Goal: Contribute content: Contribute content

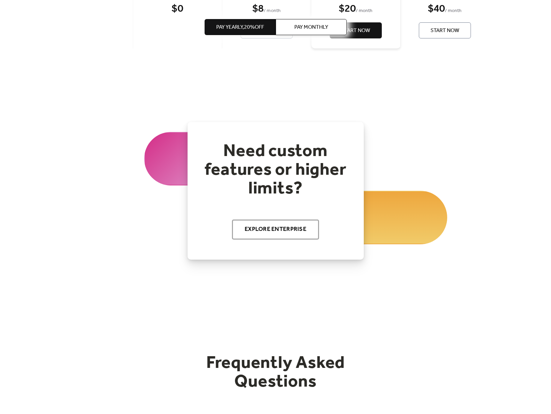
scroll to position [983, 0]
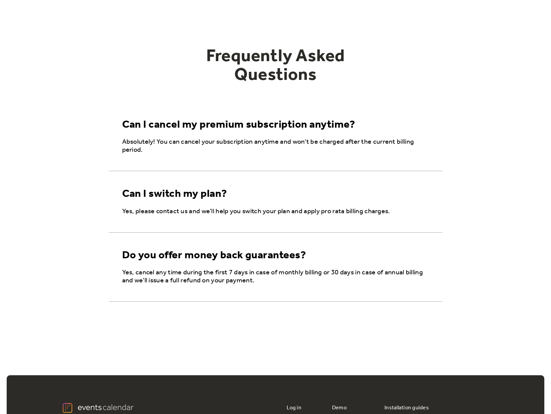
click at [205, 125] on div "Can I cancel my premium subscription anytime?" at bounding box center [238, 125] width 233 height 13
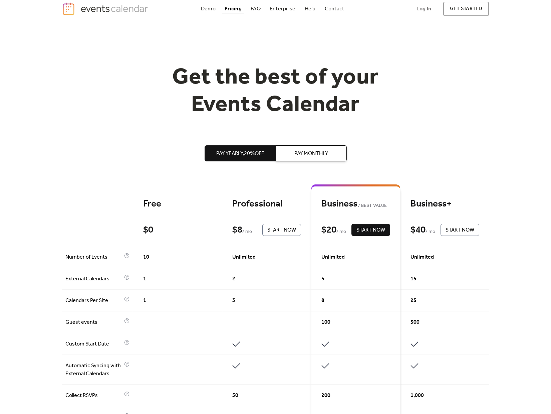
scroll to position [0, 0]
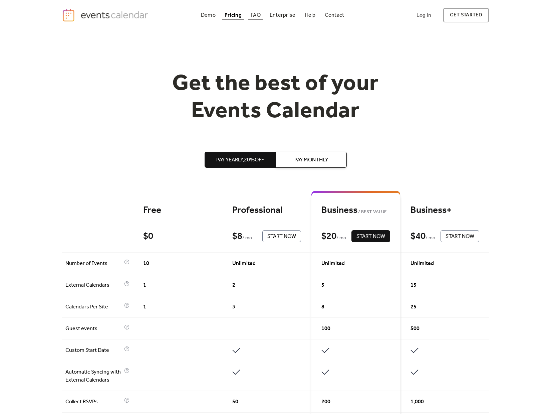
click at [261, 14] on link "FAQ" at bounding box center [255, 15] width 15 height 9
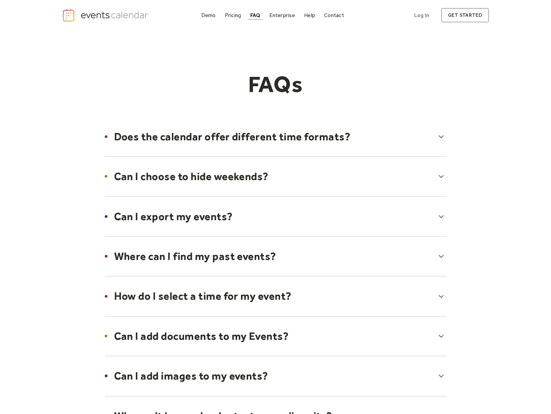
click at [312, 177] on div at bounding box center [275, 176] width 355 height 41
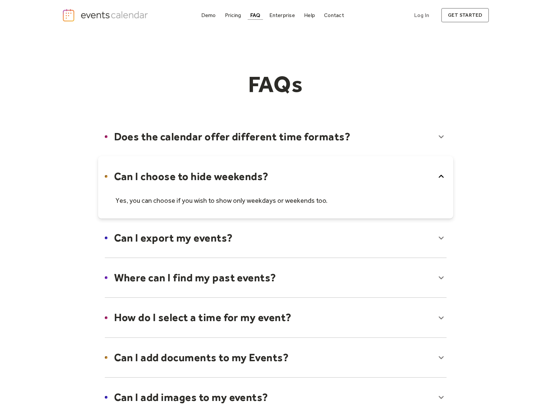
click at [312, 175] on div at bounding box center [275, 187] width 355 height 62
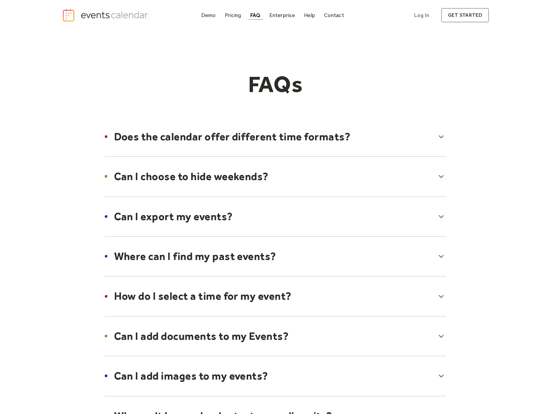
click at [306, 217] on div at bounding box center [275, 216] width 355 height 41
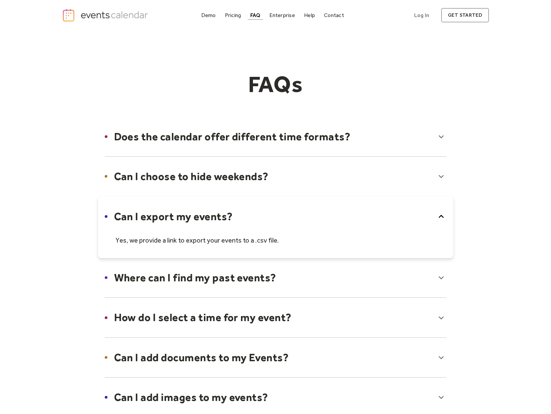
click at [306, 217] on div at bounding box center [275, 227] width 355 height 62
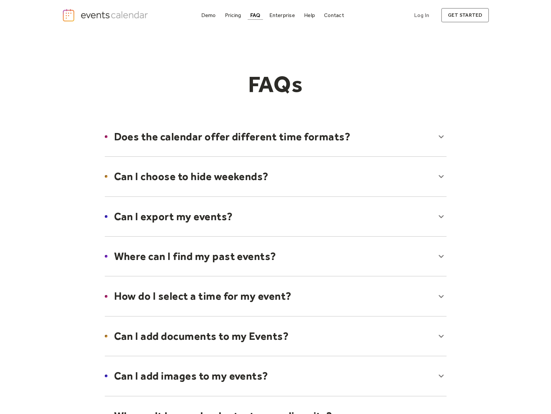
click at [275, 256] on div at bounding box center [275, 256] width 355 height 41
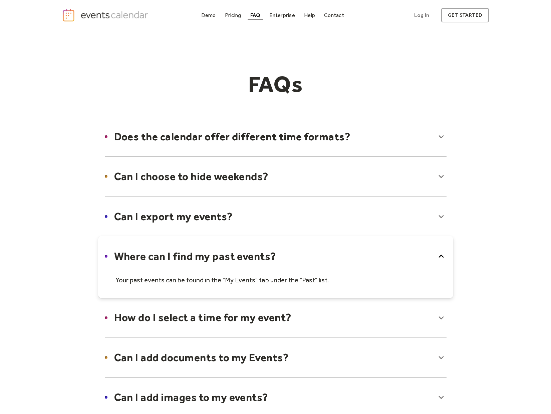
click at [277, 255] on div at bounding box center [275, 267] width 355 height 62
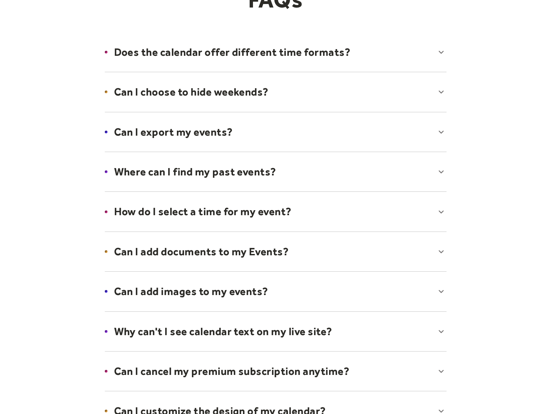
scroll to position [86, 0]
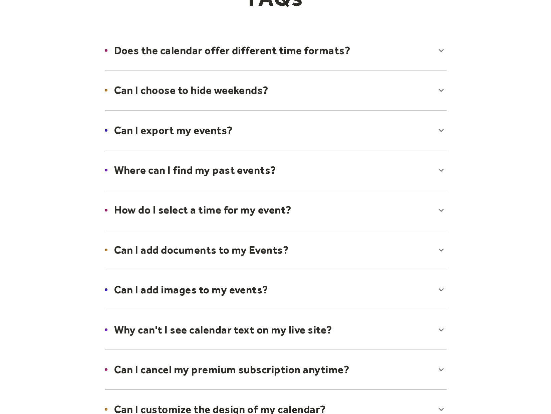
click at [277, 284] on div at bounding box center [275, 289] width 355 height 41
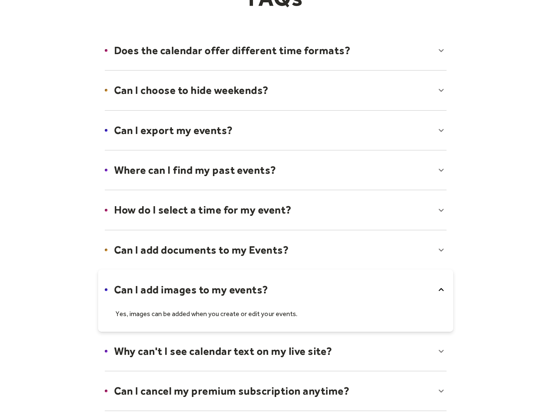
click at [291, 298] on div at bounding box center [275, 300] width 355 height 62
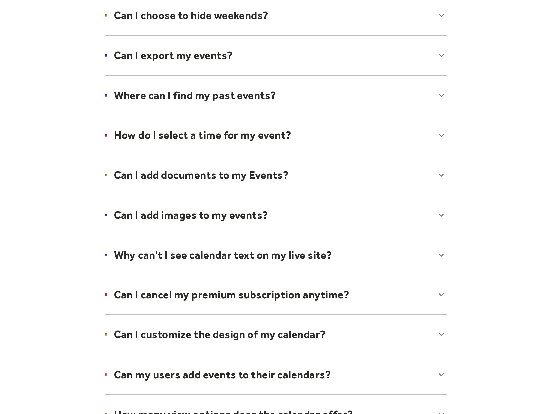
scroll to position [233, 0]
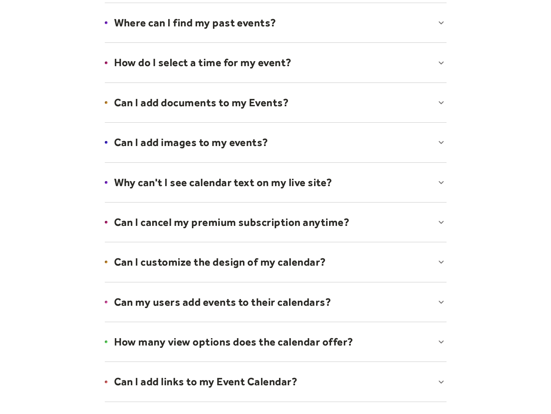
click at [307, 178] on div at bounding box center [275, 182] width 355 height 41
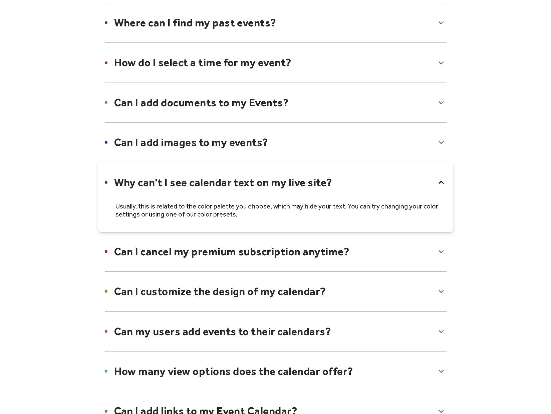
click at [307, 178] on div at bounding box center [275, 197] width 355 height 70
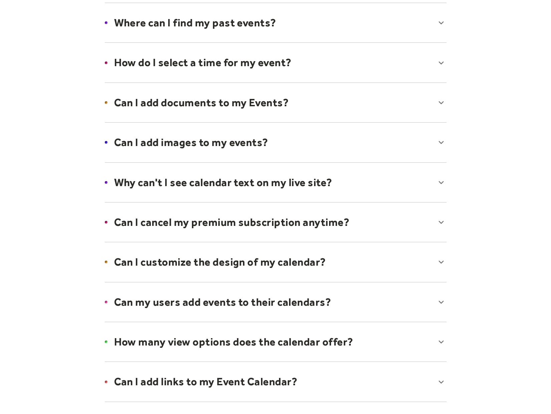
click at [322, 234] on div at bounding box center [275, 222] width 355 height 41
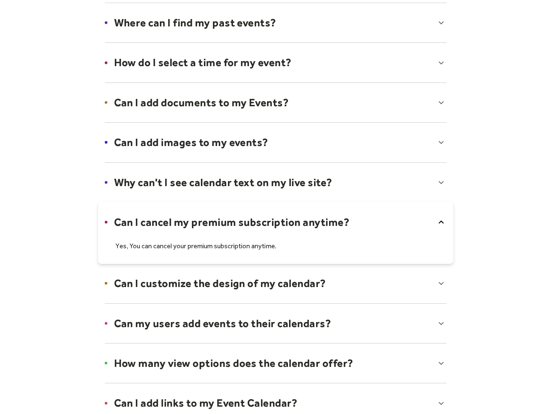
click at [322, 234] on div at bounding box center [275, 233] width 355 height 62
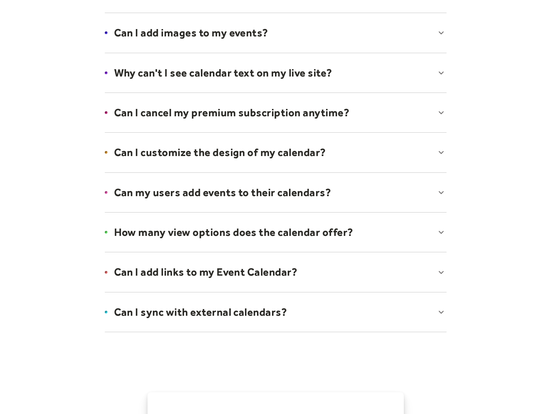
scroll to position [419, 0]
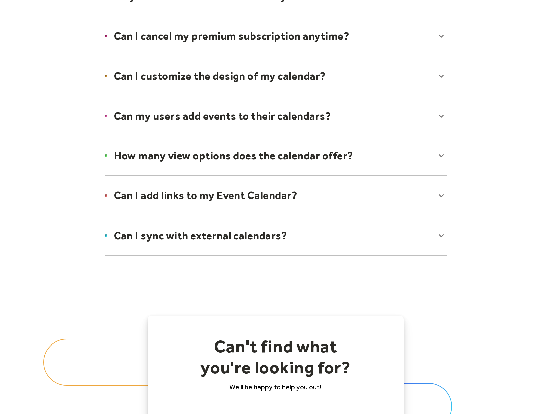
click at [331, 234] on div at bounding box center [275, 235] width 355 height 41
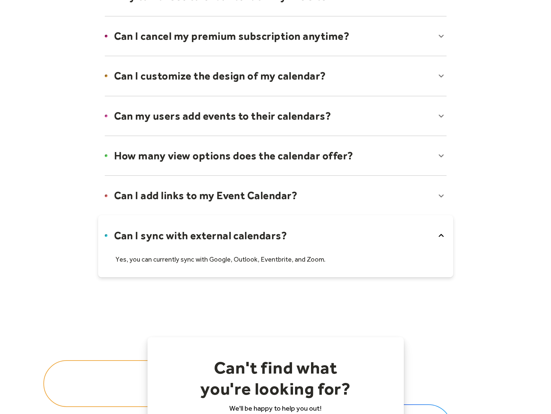
click at [327, 195] on div at bounding box center [275, 195] width 355 height 41
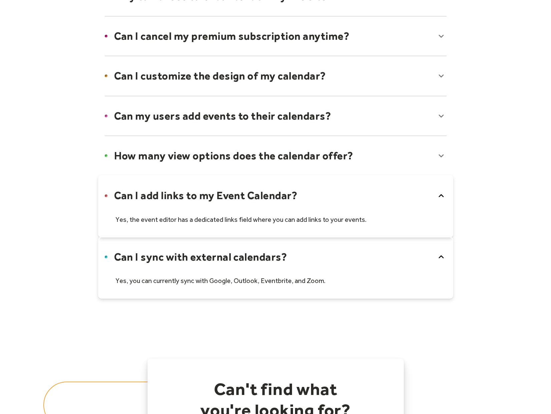
click at [220, 153] on div at bounding box center [275, 155] width 355 height 41
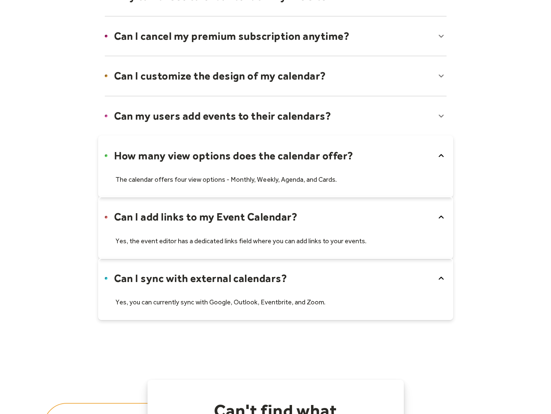
click at [245, 114] on div at bounding box center [275, 116] width 355 height 41
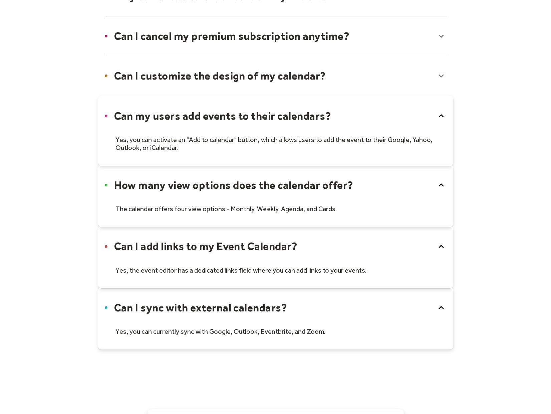
click at [270, 87] on div at bounding box center [275, 75] width 355 height 41
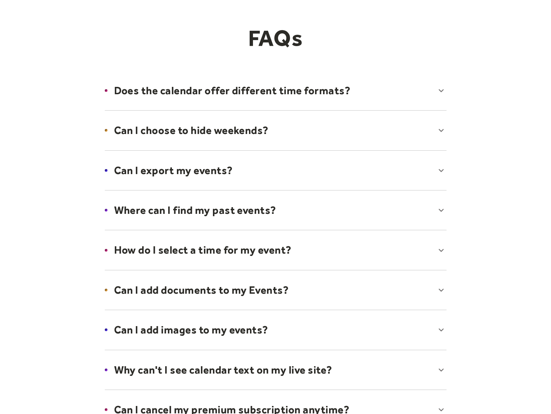
scroll to position [45, 0]
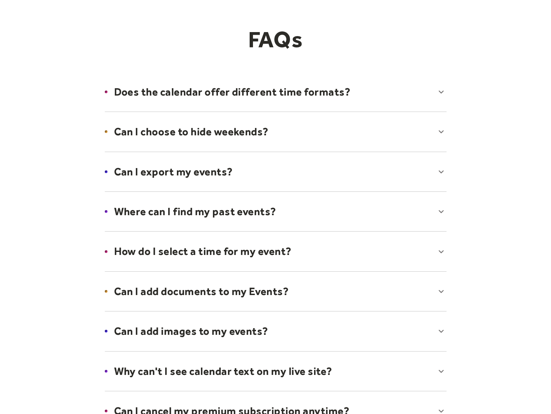
click at [257, 245] on div at bounding box center [275, 251] width 355 height 41
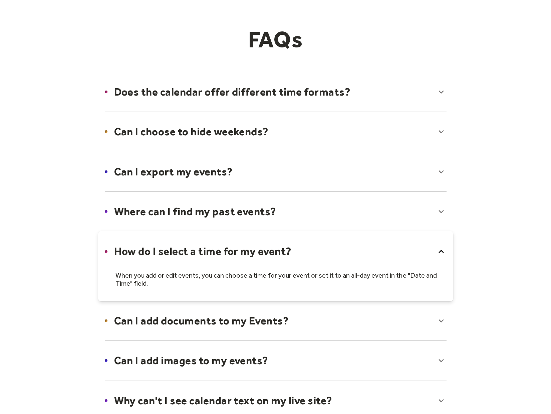
scroll to position [127, 0]
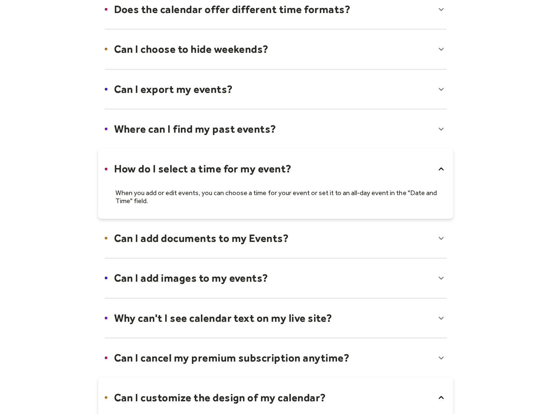
click at [259, 250] on div at bounding box center [275, 238] width 355 height 41
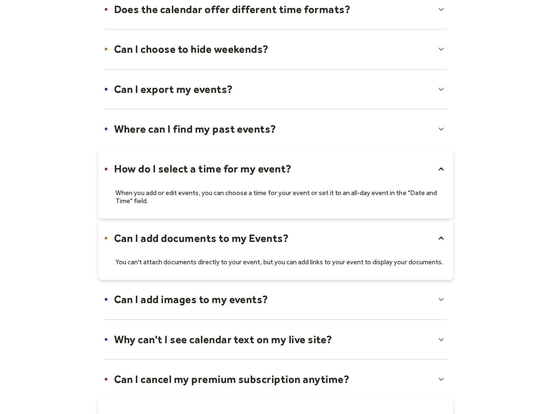
scroll to position [196, 0]
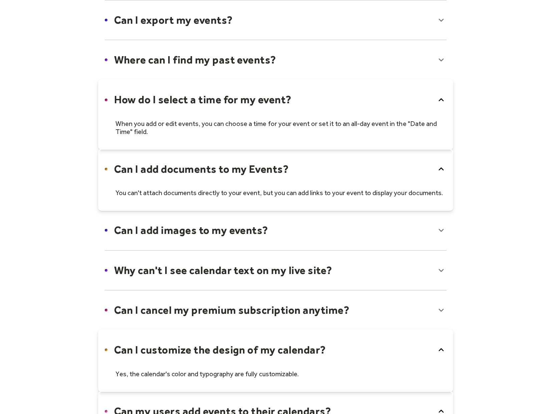
click at [290, 273] on div at bounding box center [275, 270] width 355 height 41
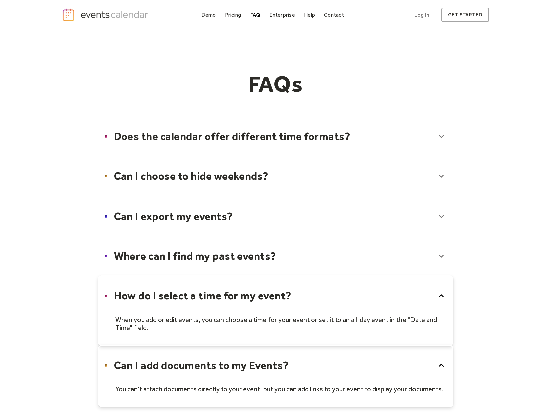
scroll to position [0, 0]
click at [203, 131] on div at bounding box center [275, 136] width 355 height 41
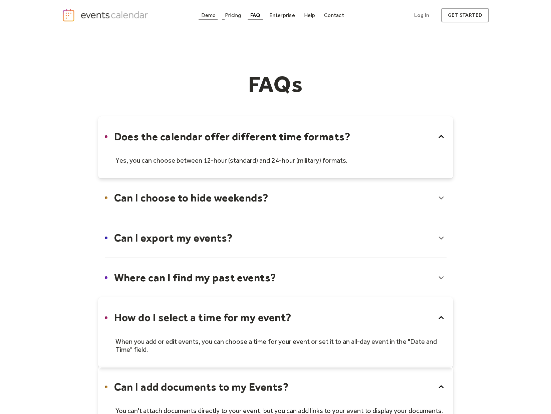
click at [204, 15] on div "Demo" at bounding box center [208, 15] width 15 height 4
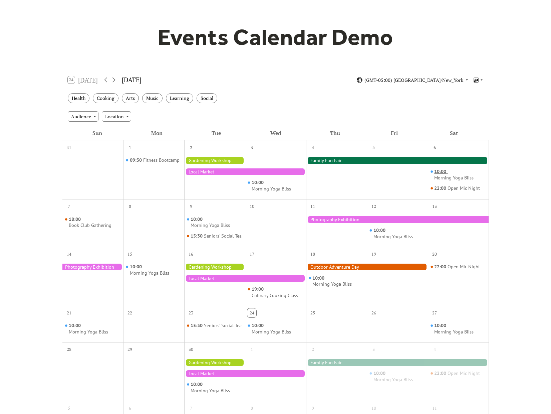
scroll to position [47, 0]
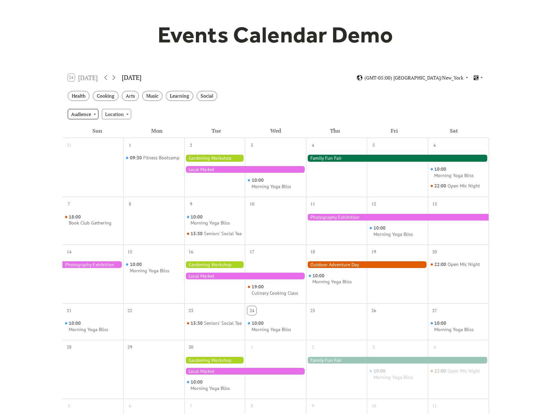
click at [89, 113] on div "Audience" at bounding box center [83, 114] width 31 height 10
click at [113, 114] on div "Location" at bounding box center [116, 114] width 29 height 10
click at [271, 120] on div "Audience Location" at bounding box center [275, 114] width 427 height 18
click at [114, 77] on icon at bounding box center [114, 77] width 8 height 8
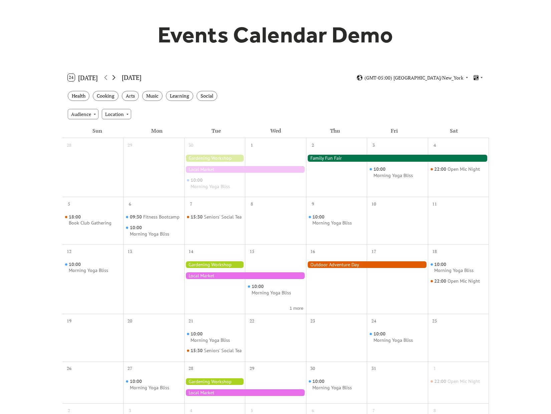
click at [114, 77] on icon at bounding box center [114, 77] width 8 height 8
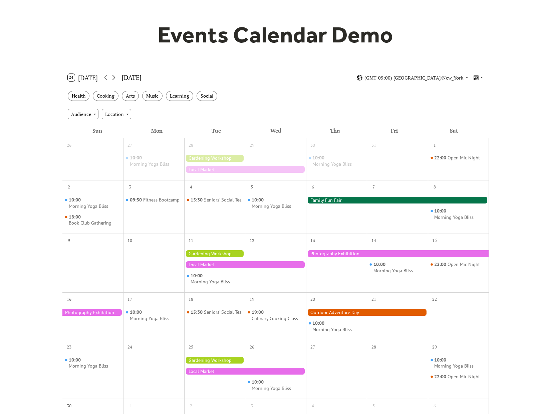
click at [114, 77] on icon at bounding box center [114, 77] width 8 height 8
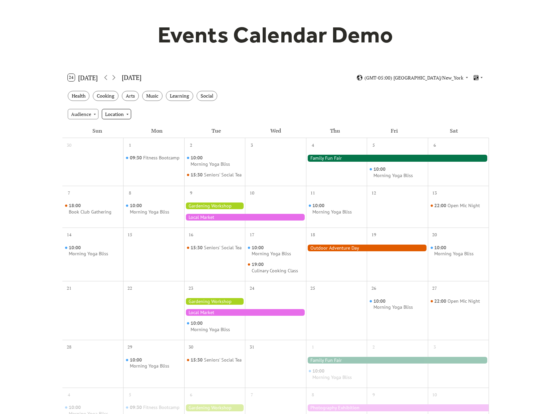
click at [114, 114] on div "Location" at bounding box center [116, 114] width 29 height 10
click at [122, 151] on span "Community" at bounding box center [119, 150] width 25 height 7
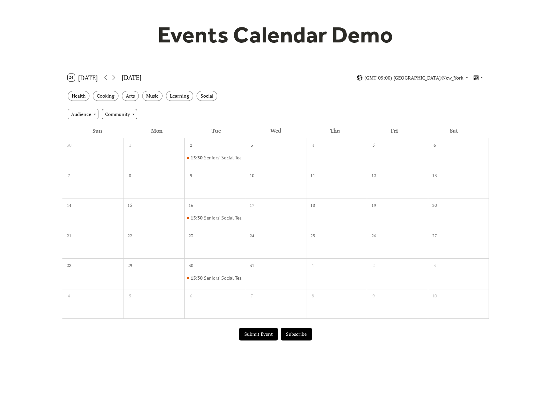
click at [113, 115] on div "Community" at bounding box center [119, 114] width 35 height 10
click at [118, 126] on span "Clear" at bounding box center [113, 125] width 12 height 7
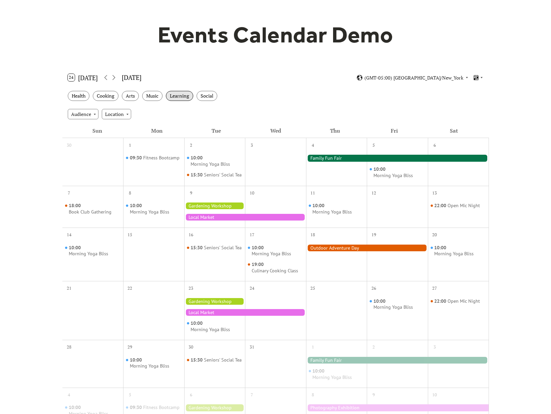
click at [177, 98] on div "Learning" at bounding box center [179, 96] width 27 height 10
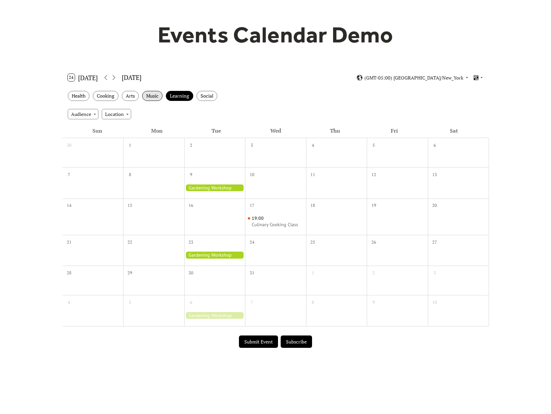
click at [148, 98] on div "Music" at bounding box center [152, 96] width 20 height 10
click at [125, 97] on div "Arts" at bounding box center [130, 96] width 17 height 10
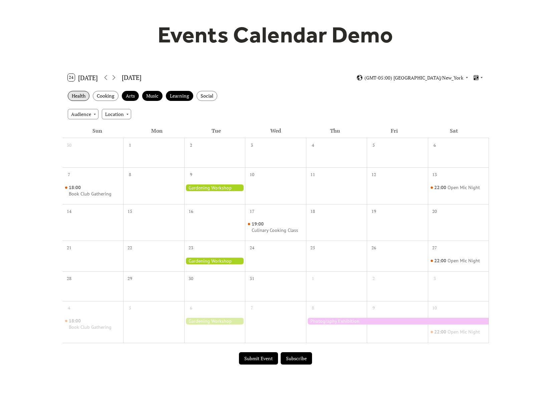
click at [85, 98] on div "Health" at bounding box center [79, 96] width 22 height 10
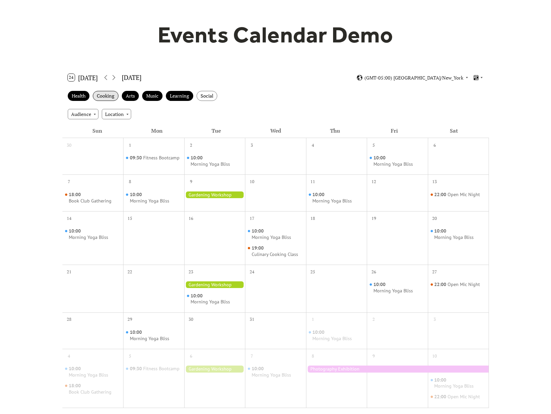
click at [106, 96] on div "Cooking" at bounding box center [106, 96] width 26 height 10
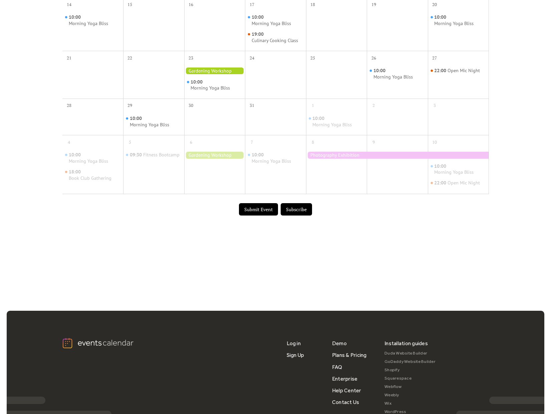
scroll to position [259, 0]
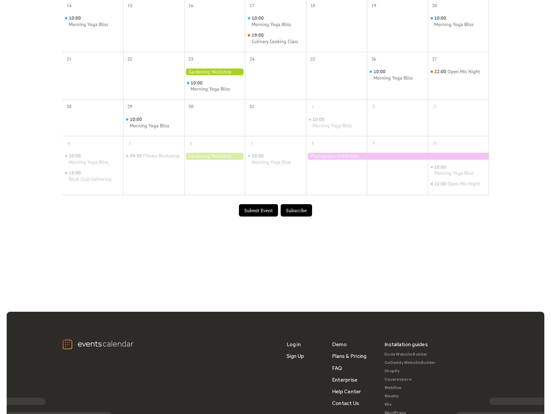
click at [259, 208] on button "Submit Event" at bounding box center [258, 210] width 39 height 13
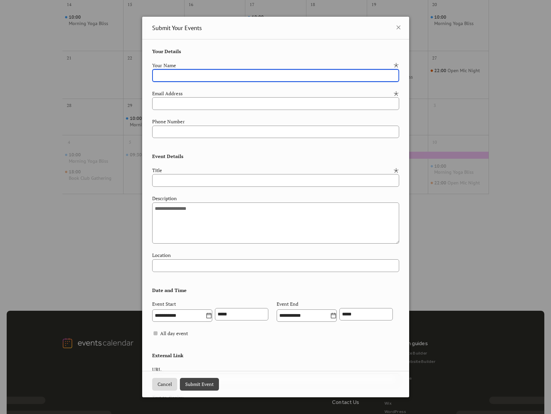
scroll to position [163, 0]
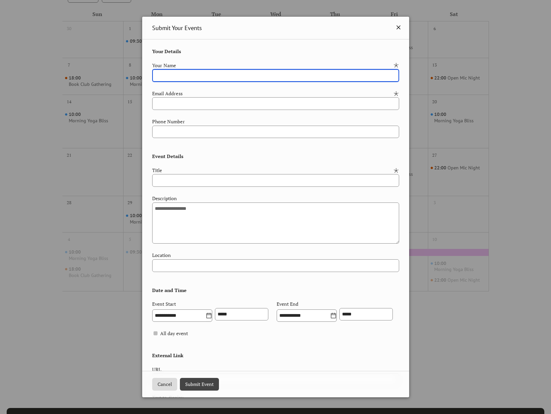
click at [397, 27] on icon at bounding box center [399, 27] width 4 height 4
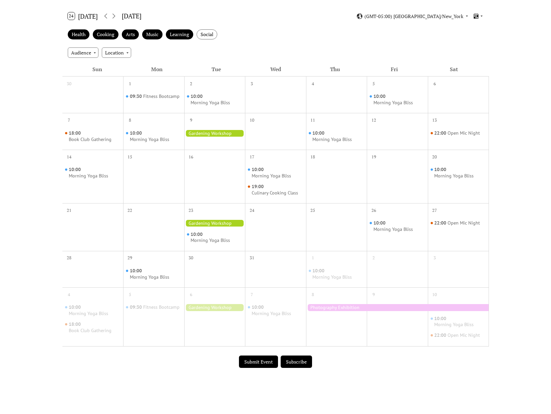
scroll to position [0, 0]
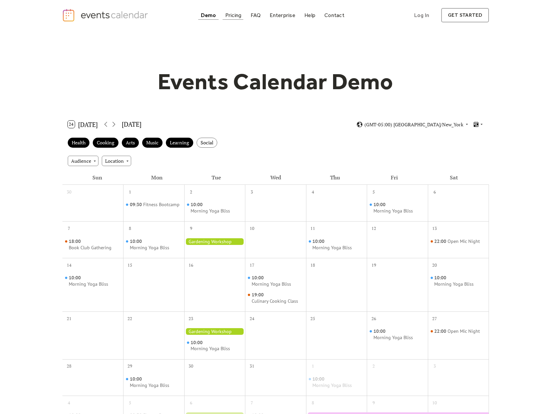
click at [236, 17] on div "Pricing" at bounding box center [233, 15] width 16 height 4
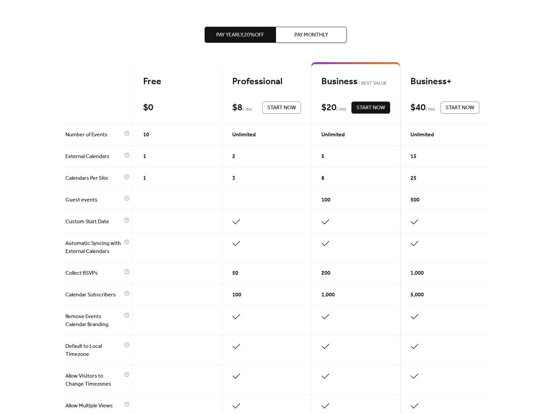
scroll to position [181, 0]
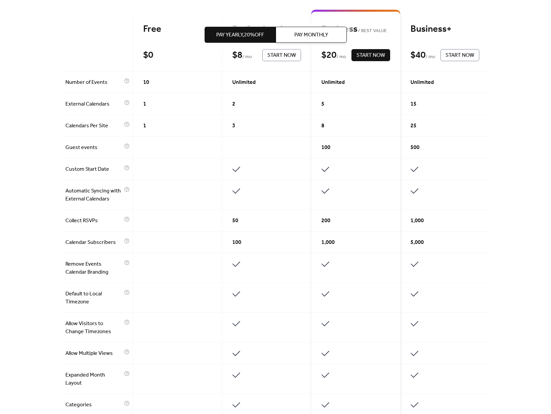
click at [259, 128] on div "3" at bounding box center [266, 126] width 89 height 22
click at [235, 149] on div at bounding box center [266, 148] width 89 height 22
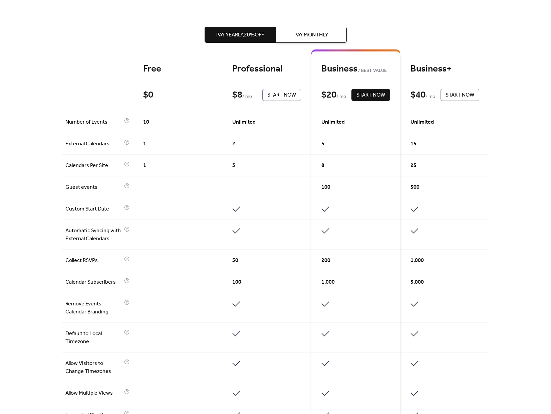
scroll to position [138, 0]
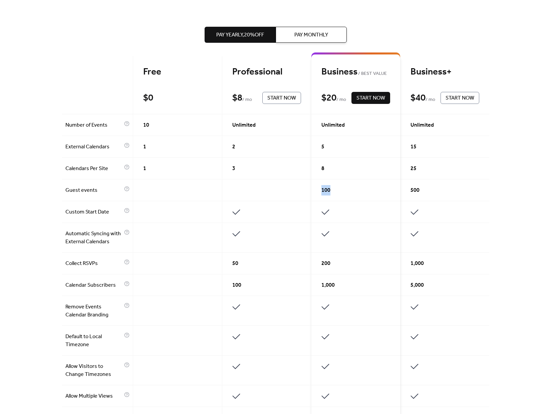
drag, startPoint x: 321, startPoint y: 191, endPoint x: 334, endPoint y: 191, distance: 12.7
click at [334, 191] on div "100" at bounding box center [356, 190] width 89 height 22
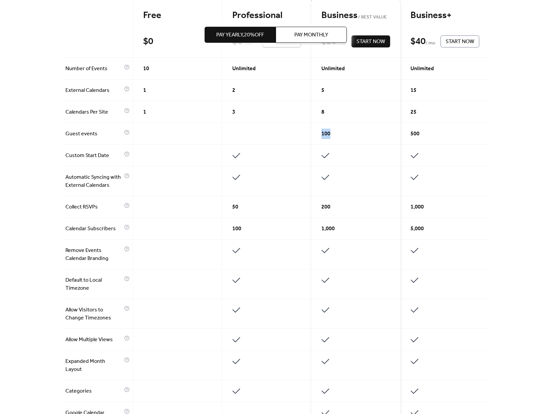
scroll to position [9, 0]
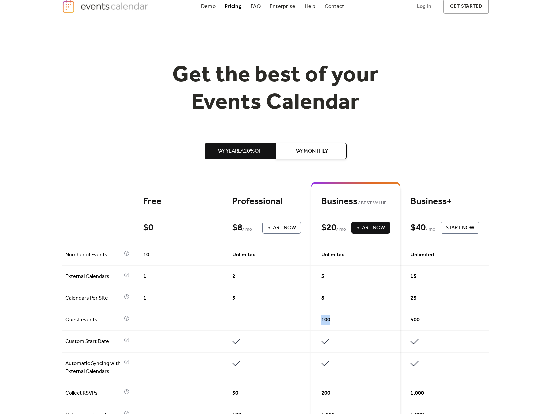
click at [211, 6] on div "Demo" at bounding box center [208, 7] width 15 height 4
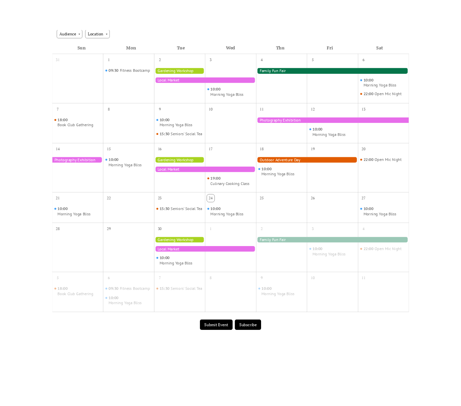
scroll to position [262, 0]
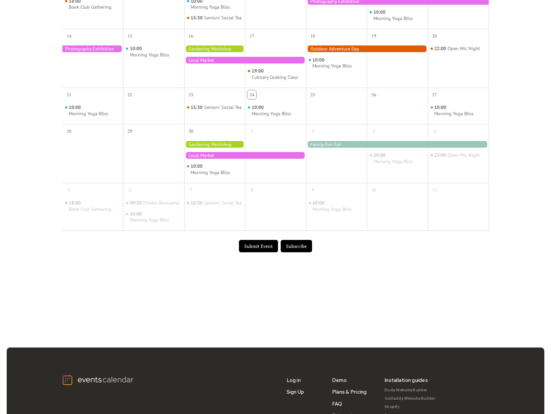
click at [256, 252] on button "Submit Event" at bounding box center [258, 246] width 39 height 13
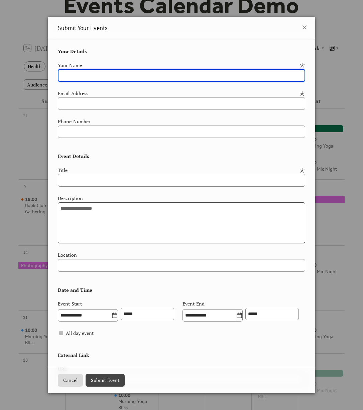
scroll to position [0, 0]
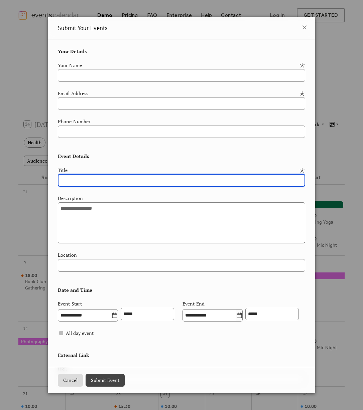
click at [206, 185] on input "text" at bounding box center [181, 180] width 247 height 13
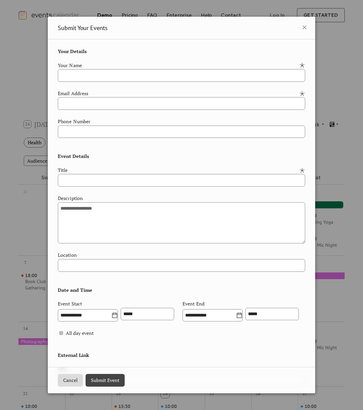
click at [253, 292] on div "**********" at bounding box center [181, 231] width 247 height 367
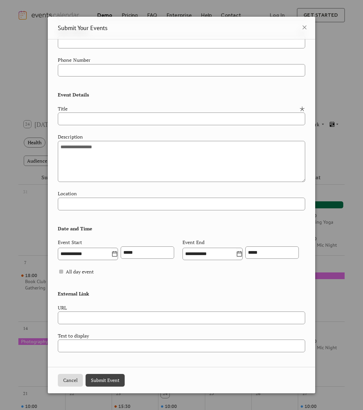
scroll to position [93, 0]
click at [138, 141] on textarea at bounding box center [181, 161] width 247 height 41
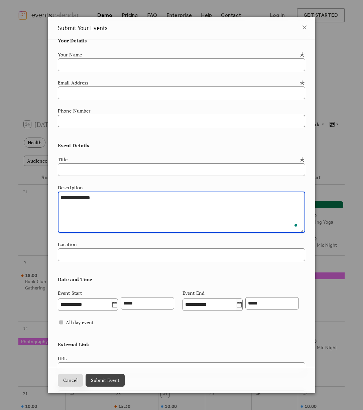
scroll to position [0, 0]
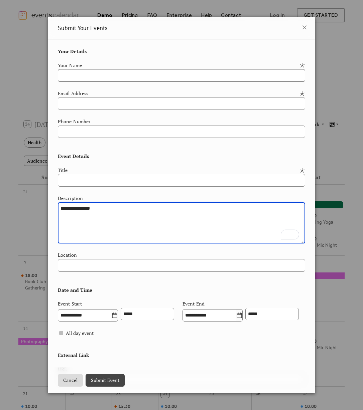
type textarea "**********"
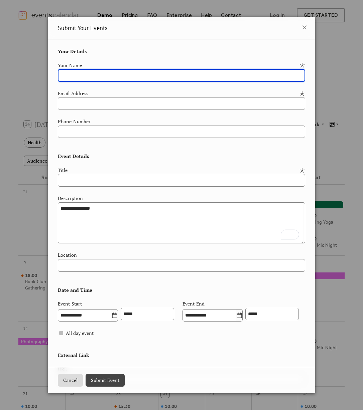
click at [102, 73] on input "text" at bounding box center [181, 75] width 247 height 13
type input "**********"
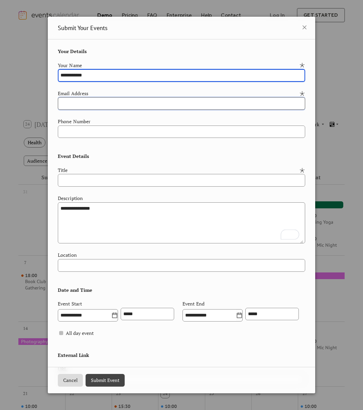
click at [107, 104] on input "email" at bounding box center [181, 103] width 247 height 13
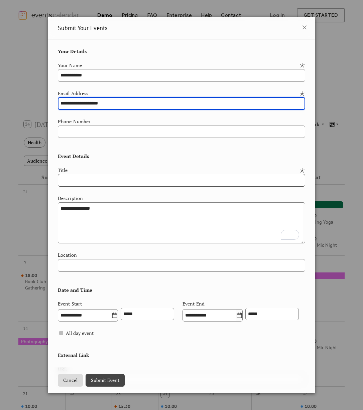
type input "**********"
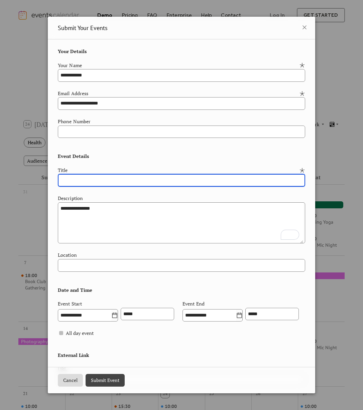
click at [121, 184] on input "text" at bounding box center [181, 180] width 247 height 13
type input "**********"
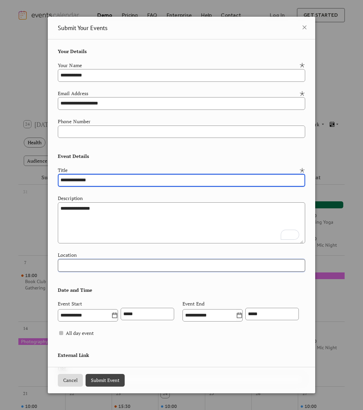
click at [140, 262] on input "text" at bounding box center [181, 265] width 247 height 13
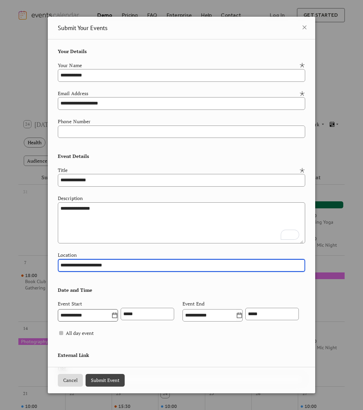
type input "**********"
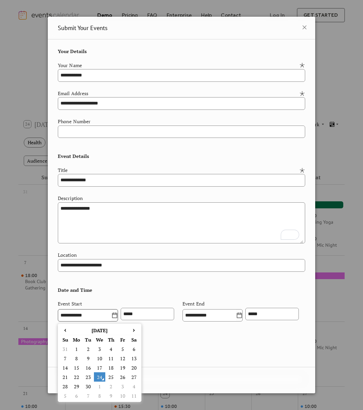
click at [116, 314] on icon at bounding box center [114, 315] width 7 height 7
click at [111, 314] on input "**********" at bounding box center [84, 315] width 53 height 13
click at [110, 378] on td "25" at bounding box center [110, 376] width 11 height 9
type input "**********"
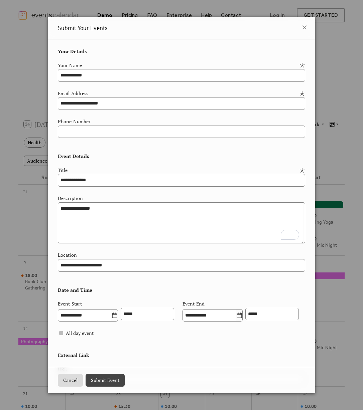
click at [241, 323] on div "**********" at bounding box center [181, 311] width 247 height 23
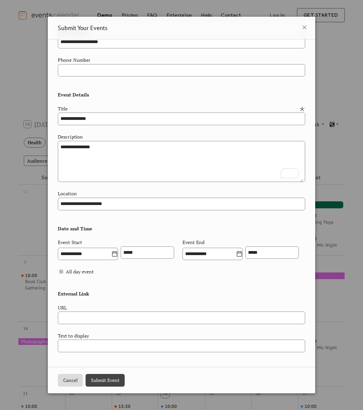
scroll to position [93, 0]
click at [116, 379] on button "Submit Event" at bounding box center [104, 380] width 39 height 13
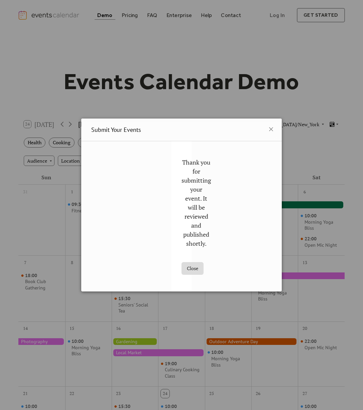
click at [199, 269] on button "Close" at bounding box center [192, 268] width 22 height 13
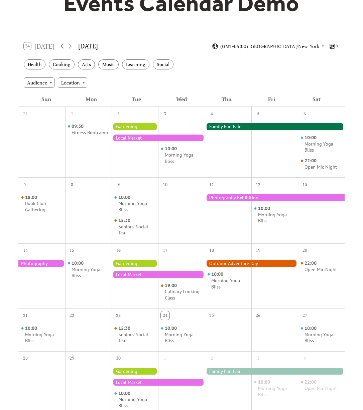
scroll to position [128, 0]
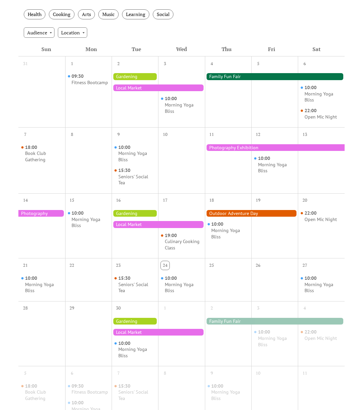
click at [209, 264] on div "25" at bounding box center [211, 265] width 9 height 9
click at [187, 285] on div "Morning Yoga Bliss" at bounding box center [183, 288] width 37 height 12
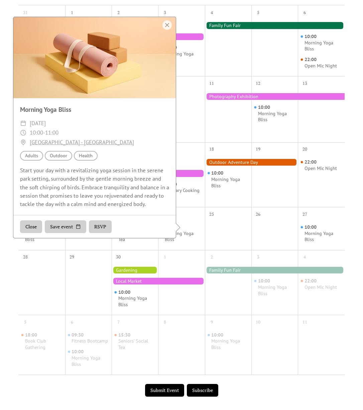
scroll to position [216, 0]
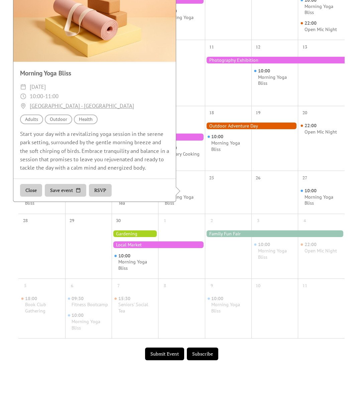
click at [101, 197] on button "RSVP" at bounding box center [100, 190] width 23 height 13
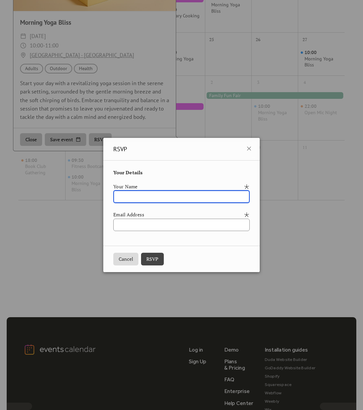
scroll to position [358, 0]
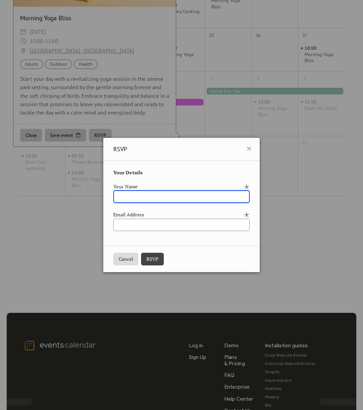
click at [125, 260] on button "Cancel" at bounding box center [125, 259] width 25 height 13
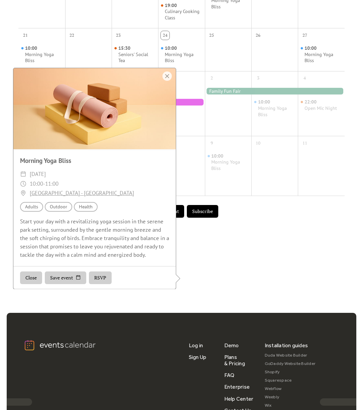
scroll to position [290, 0]
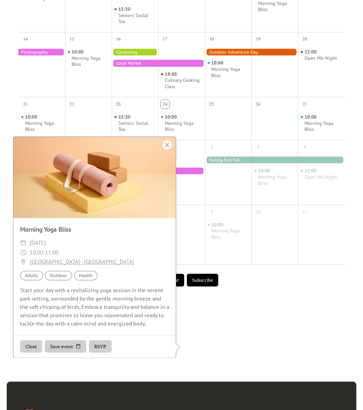
drag, startPoint x: 148, startPoint y: 331, endPoint x: 20, endPoint y: 296, distance: 132.3
click at [20, 296] on div "Start your day with a revitalizing yoga session in the serene park setting, sur…" at bounding box center [94, 307] width 162 height 42
click at [167, 150] on div at bounding box center [166, 144] width 9 height 9
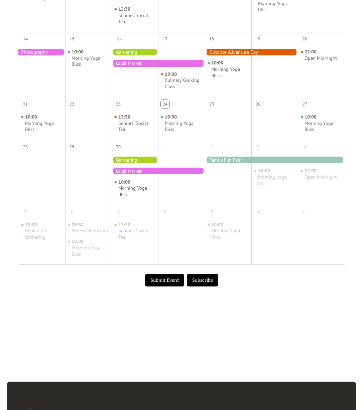
click at [167, 287] on button "Submit Event" at bounding box center [164, 280] width 39 height 13
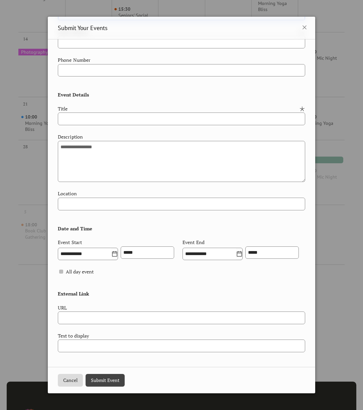
scroll to position [93, 0]
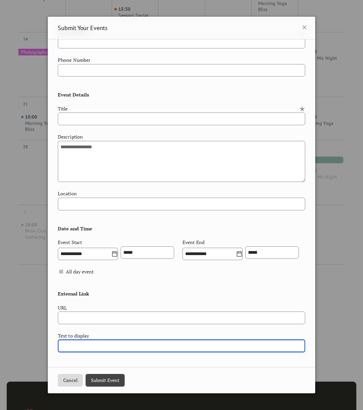
click at [172, 345] on input "text" at bounding box center [181, 346] width 247 height 13
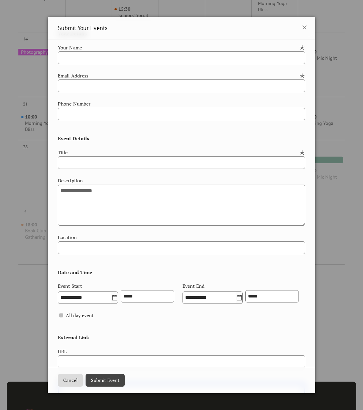
scroll to position [0, 0]
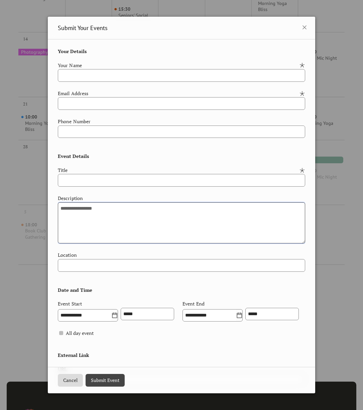
click at [173, 230] on textarea at bounding box center [181, 222] width 247 height 41
click at [303, 26] on icon at bounding box center [304, 27] width 8 height 8
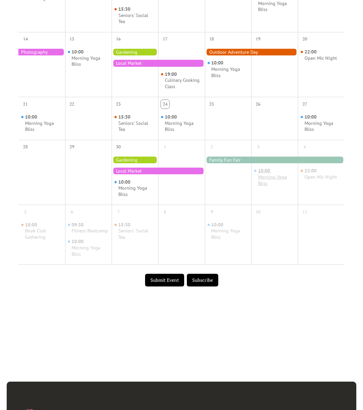
click at [283, 178] on div "Morning Yoga Bliss" at bounding box center [276, 180] width 37 height 12
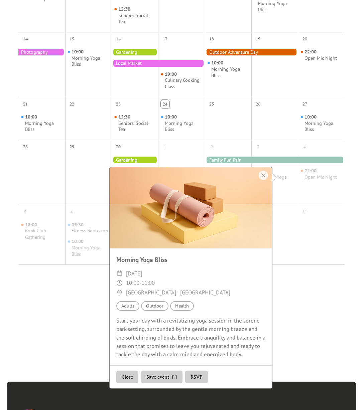
click at [309, 174] on div "Open Mic Night" at bounding box center [320, 177] width 32 height 6
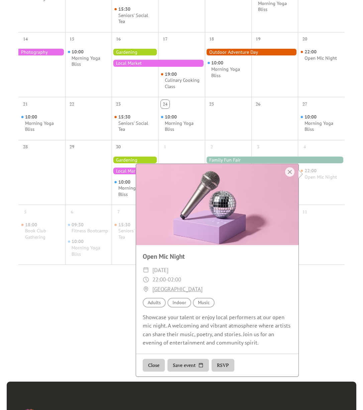
click at [289, 160] on div at bounding box center [275, 160] width 140 height 7
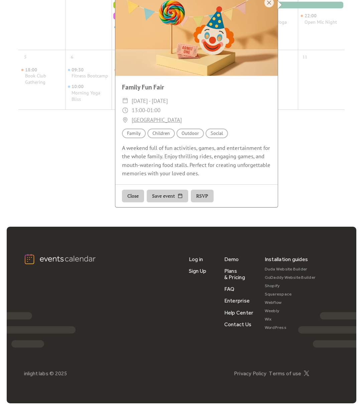
scroll to position [145, 0]
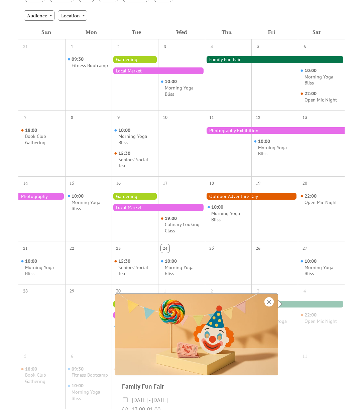
click at [267, 300] on div at bounding box center [268, 301] width 9 height 9
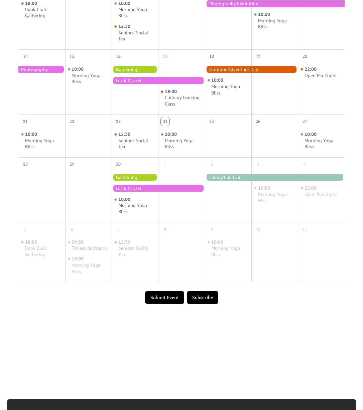
scroll to position [290, 0]
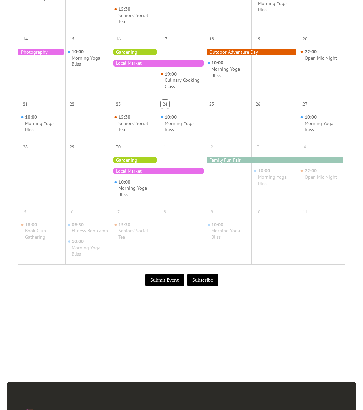
click at [164, 287] on button "Submit Event" at bounding box center [164, 280] width 39 height 13
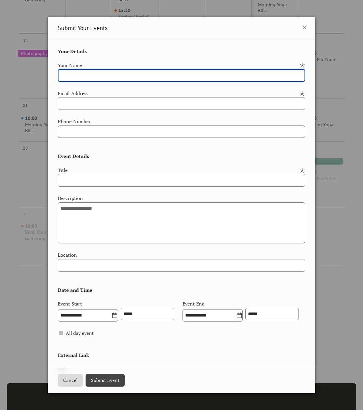
scroll to position [288, 0]
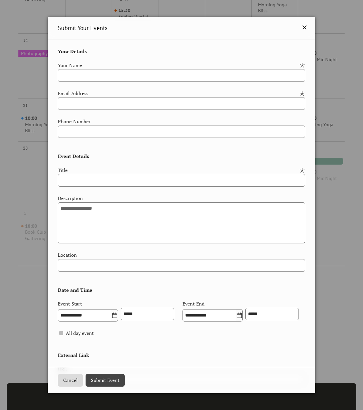
click at [306, 25] on icon at bounding box center [304, 27] width 8 height 8
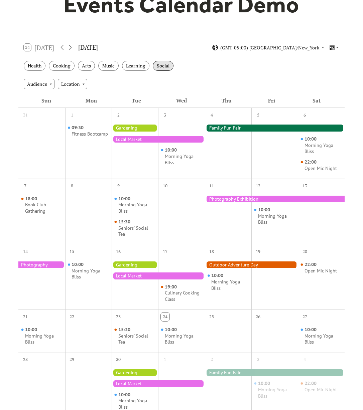
scroll to position [0, 0]
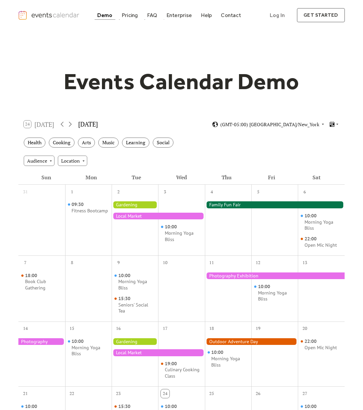
click at [132, 21] on div "Demo Pricing FAQ Enterprise Help Contact Log In Get Started Log In get started" at bounding box center [181, 15] width 326 height 14
click at [132, 17] on div "Pricing" at bounding box center [130, 15] width 16 height 4
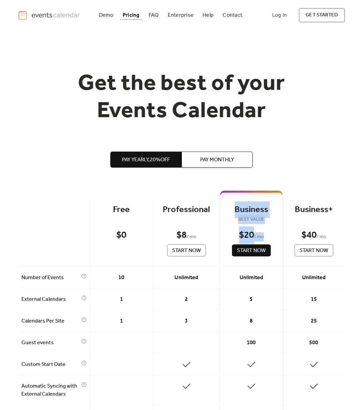
drag, startPoint x: 234, startPoint y: 209, endPoint x: 265, endPoint y: 236, distance: 41.2
click at [265, 236] on div "Business BEST VALUE $ 20 / mo Start Now" at bounding box center [251, 230] width 62 height 72
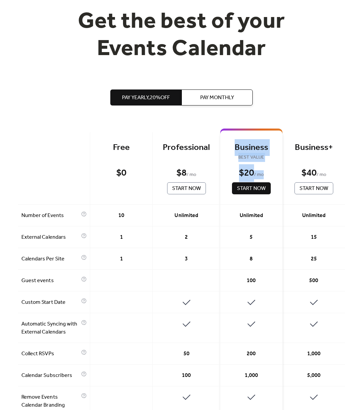
scroll to position [63, 0]
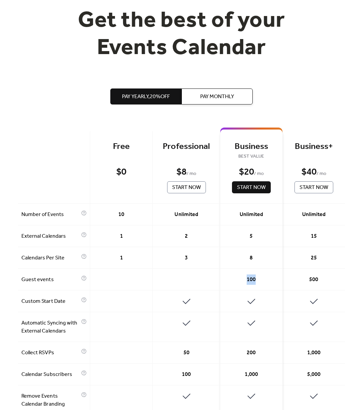
drag, startPoint x: 245, startPoint y: 279, endPoint x: 270, endPoint y: 280, distance: 25.1
click at [270, 280] on div "100" at bounding box center [251, 280] width 62 height 22
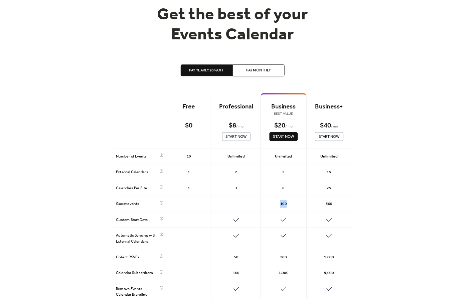
scroll to position [142, 0]
